Goal: Information Seeking & Learning: Check status

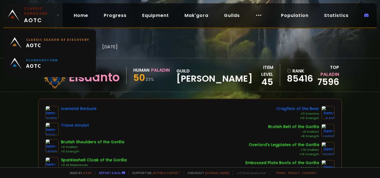
click at [36, 12] on small "Classic Hardcore" at bounding box center [39, 11] width 30 height 10
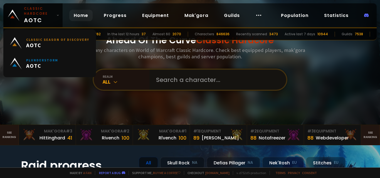
click at [206, 80] on input "text" at bounding box center [216, 80] width 127 height 20
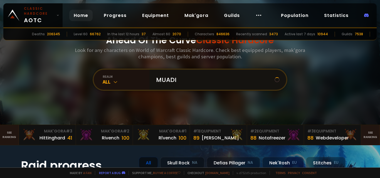
type input "MUADIN"
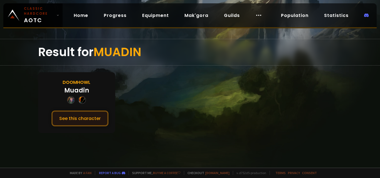
click at [93, 117] on button "See this character" at bounding box center [79, 119] width 57 height 16
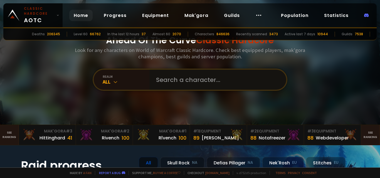
click at [171, 79] on input "text" at bounding box center [216, 80] width 127 height 20
type input "ISOLDEER"
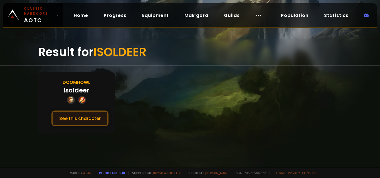
click at [89, 117] on button "See this character" at bounding box center [79, 119] width 57 height 16
